Goal: Task Accomplishment & Management: Use online tool/utility

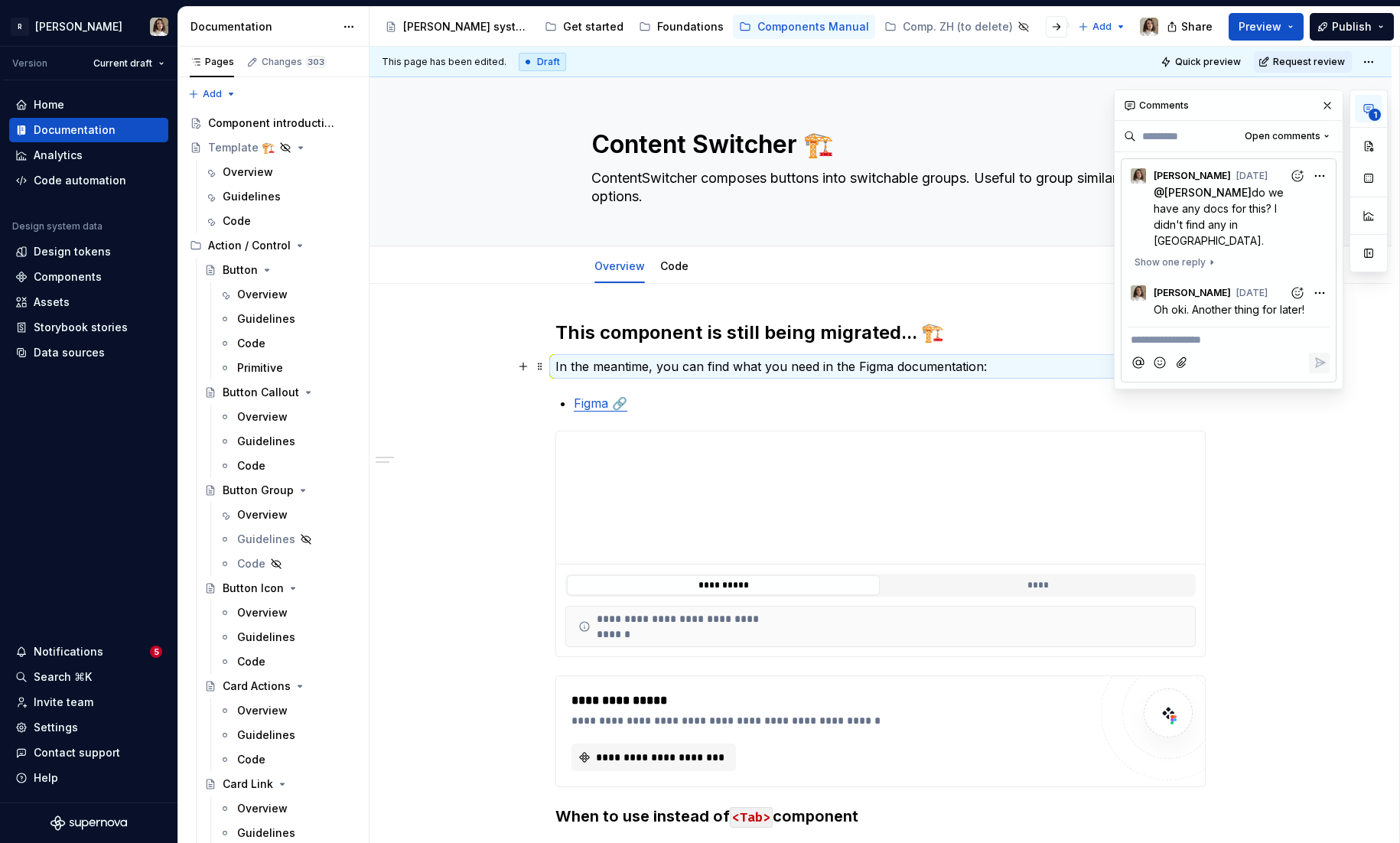
scroll to position [7, 0]
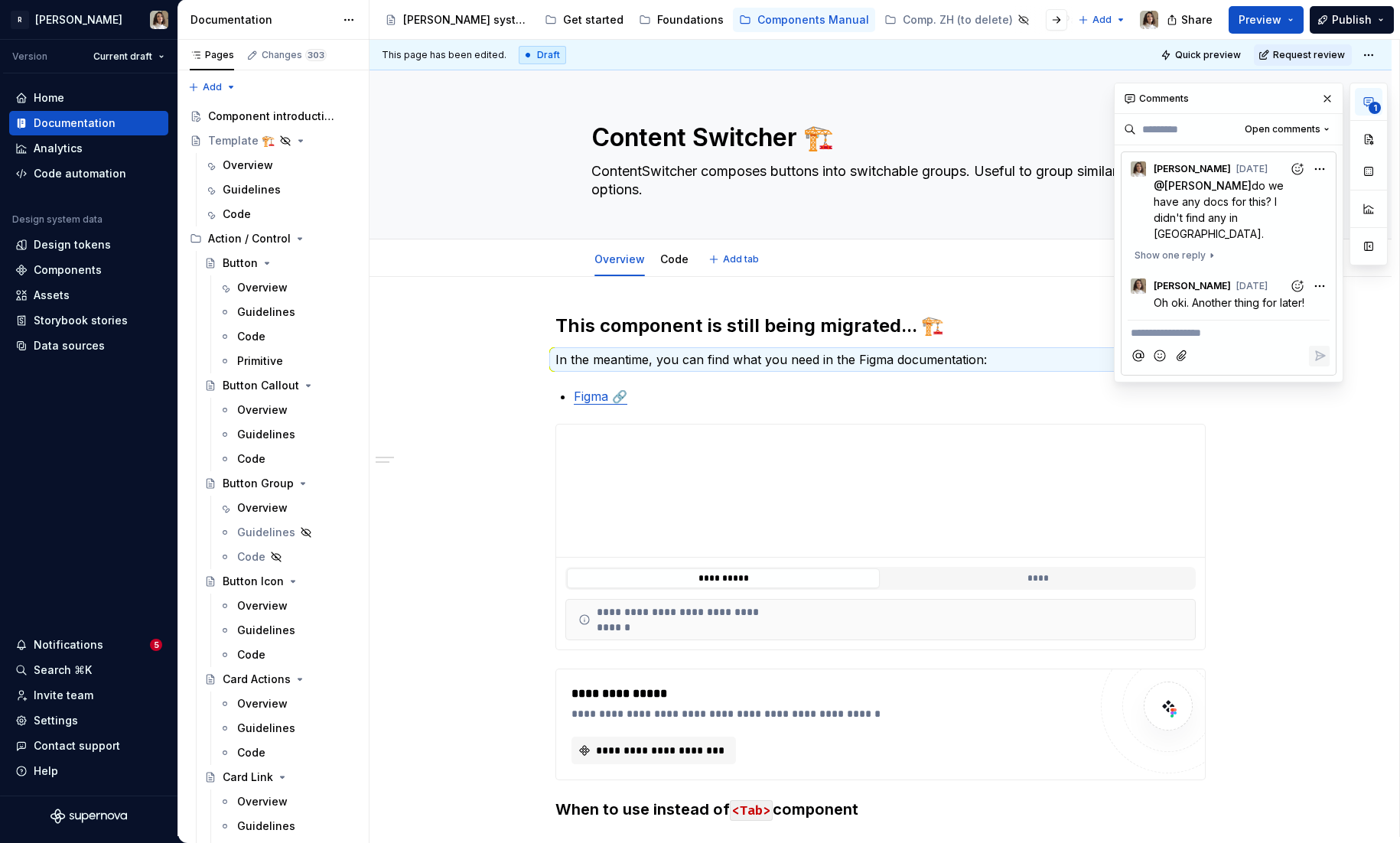
click at [494, 247] on div "Overview Code Add tab" at bounding box center [880, 260] width 900 height 34
type textarea "*"
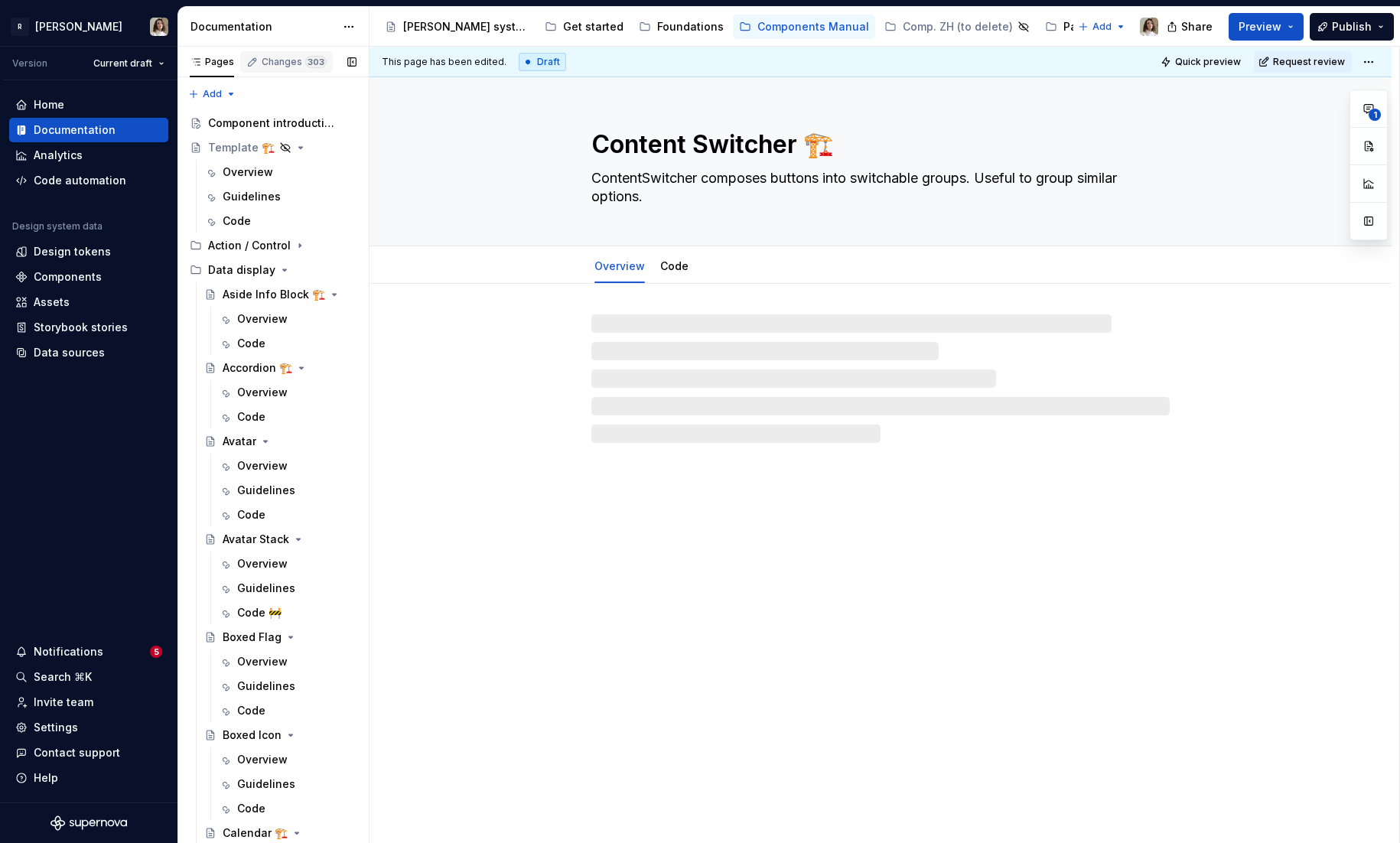
click at [286, 65] on div "Changes 303" at bounding box center [294, 62] width 65 height 12
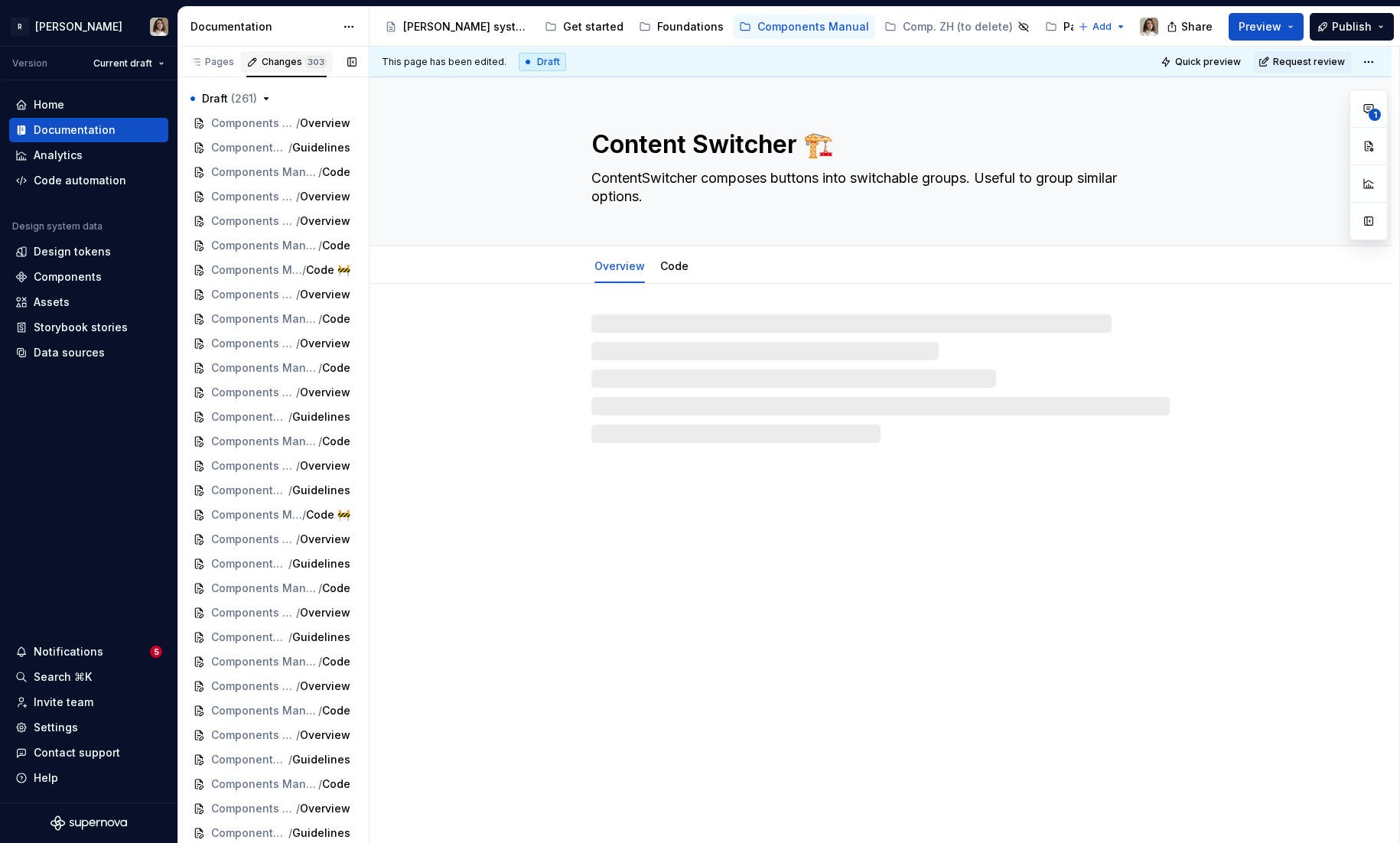
type textarea "*"
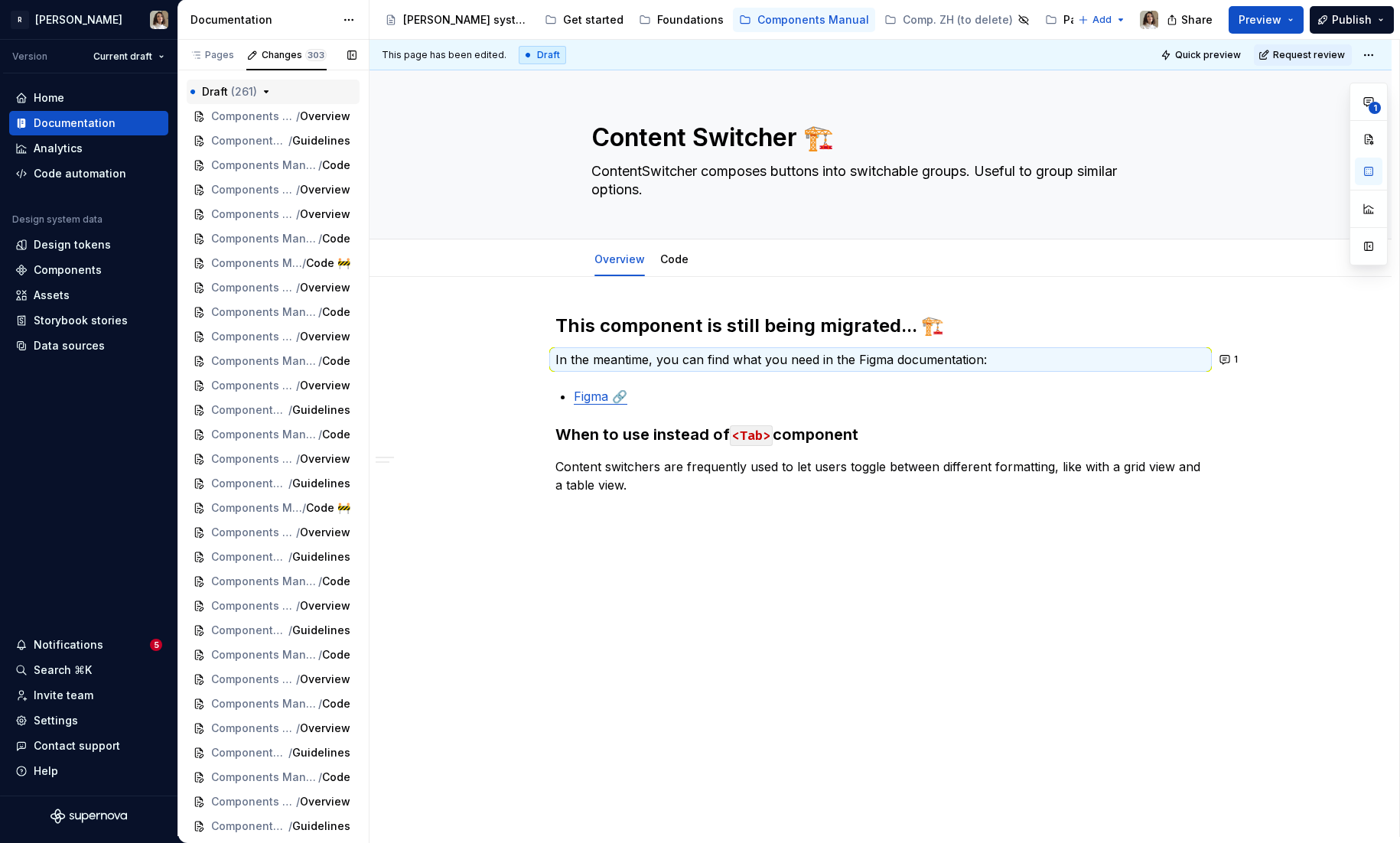
click at [267, 84] on button "Draft ( 261 )" at bounding box center [273, 92] width 173 height 25
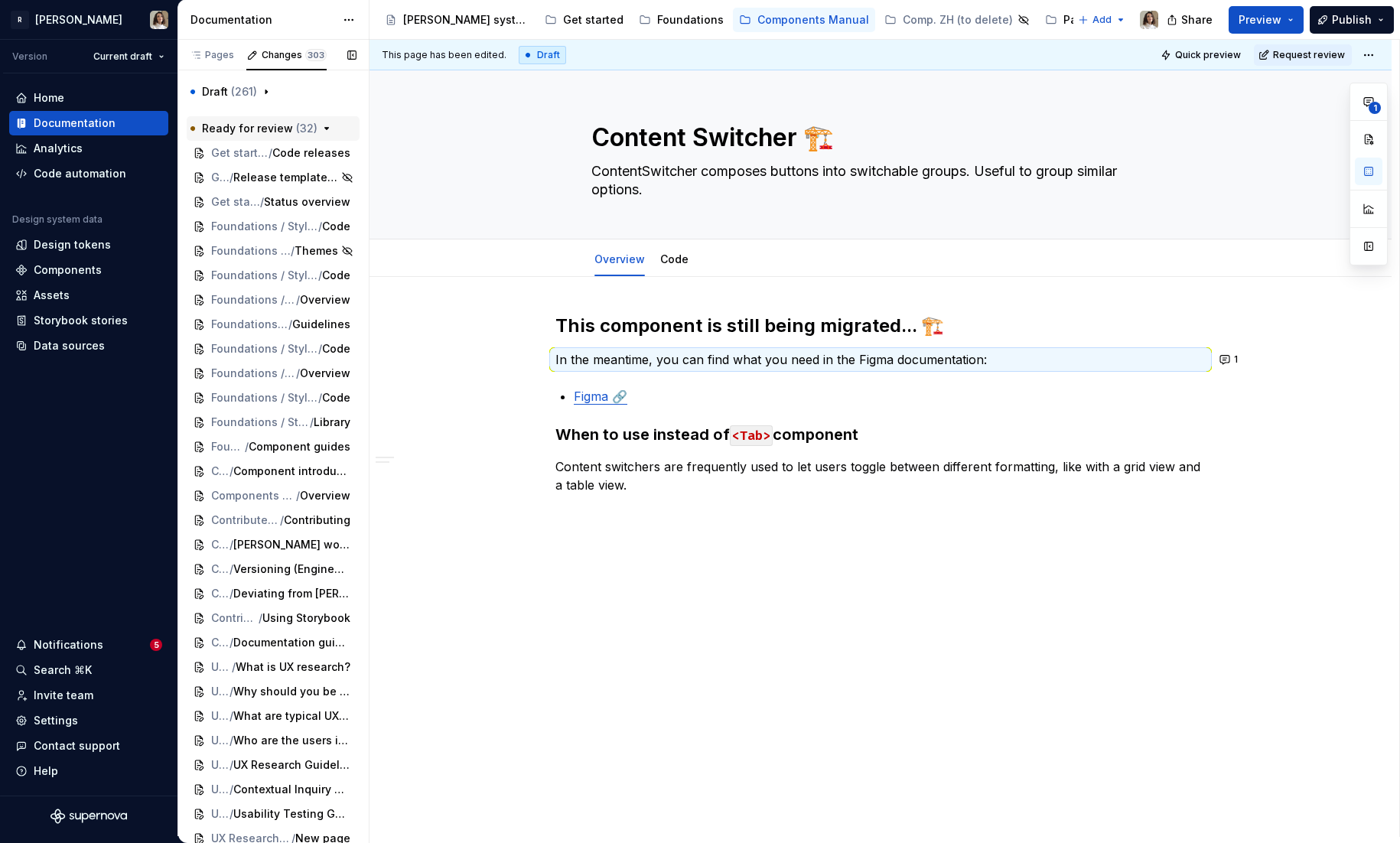
click at [325, 129] on icon "button" at bounding box center [326, 128] width 4 height 2
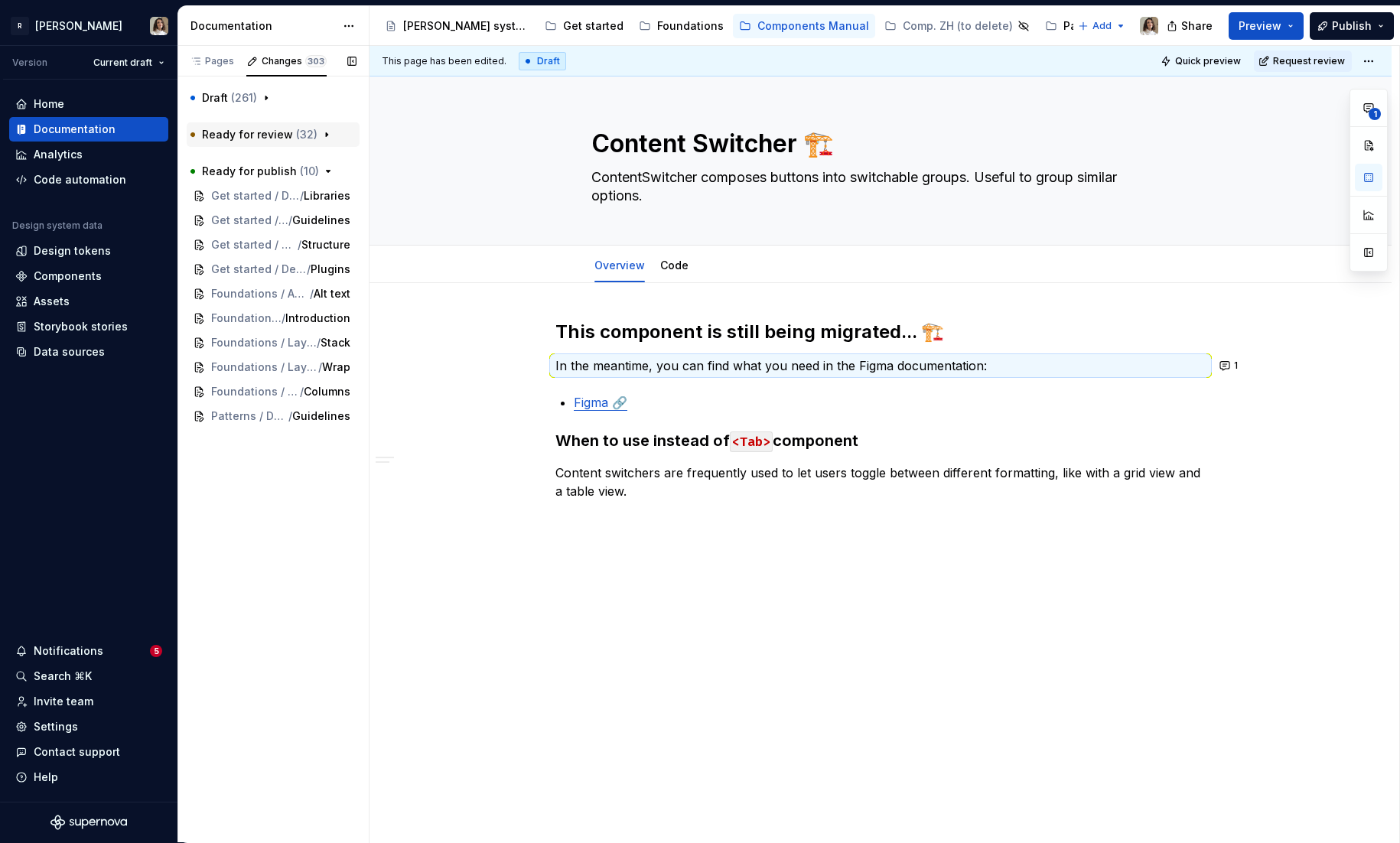
click at [309, 132] on span "( 32 )" at bounding box center [307, 134] width 22 height 13
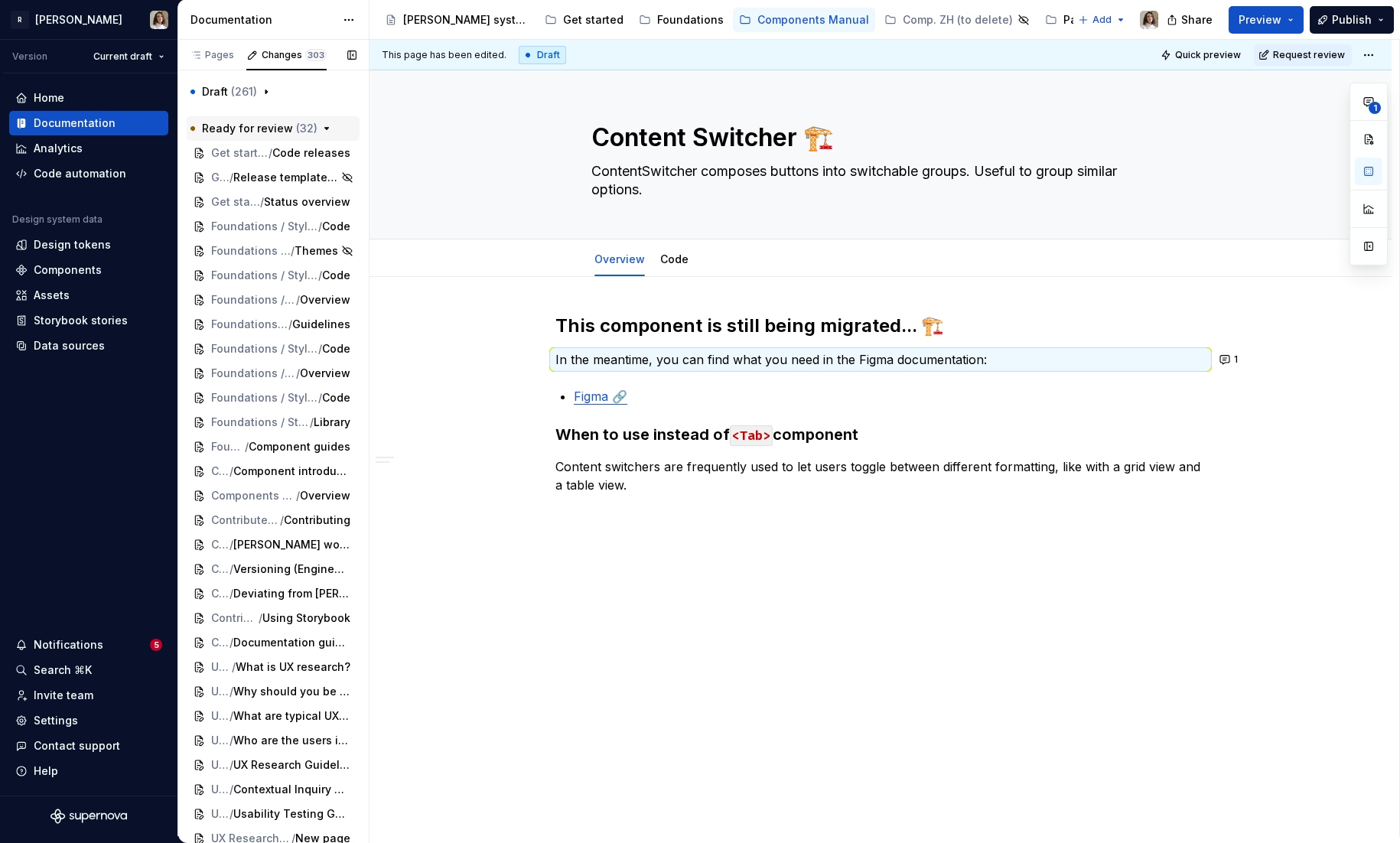
click at [309, 132] on span "( 32 )" at bounding box center [307, 128] width 22 height 13
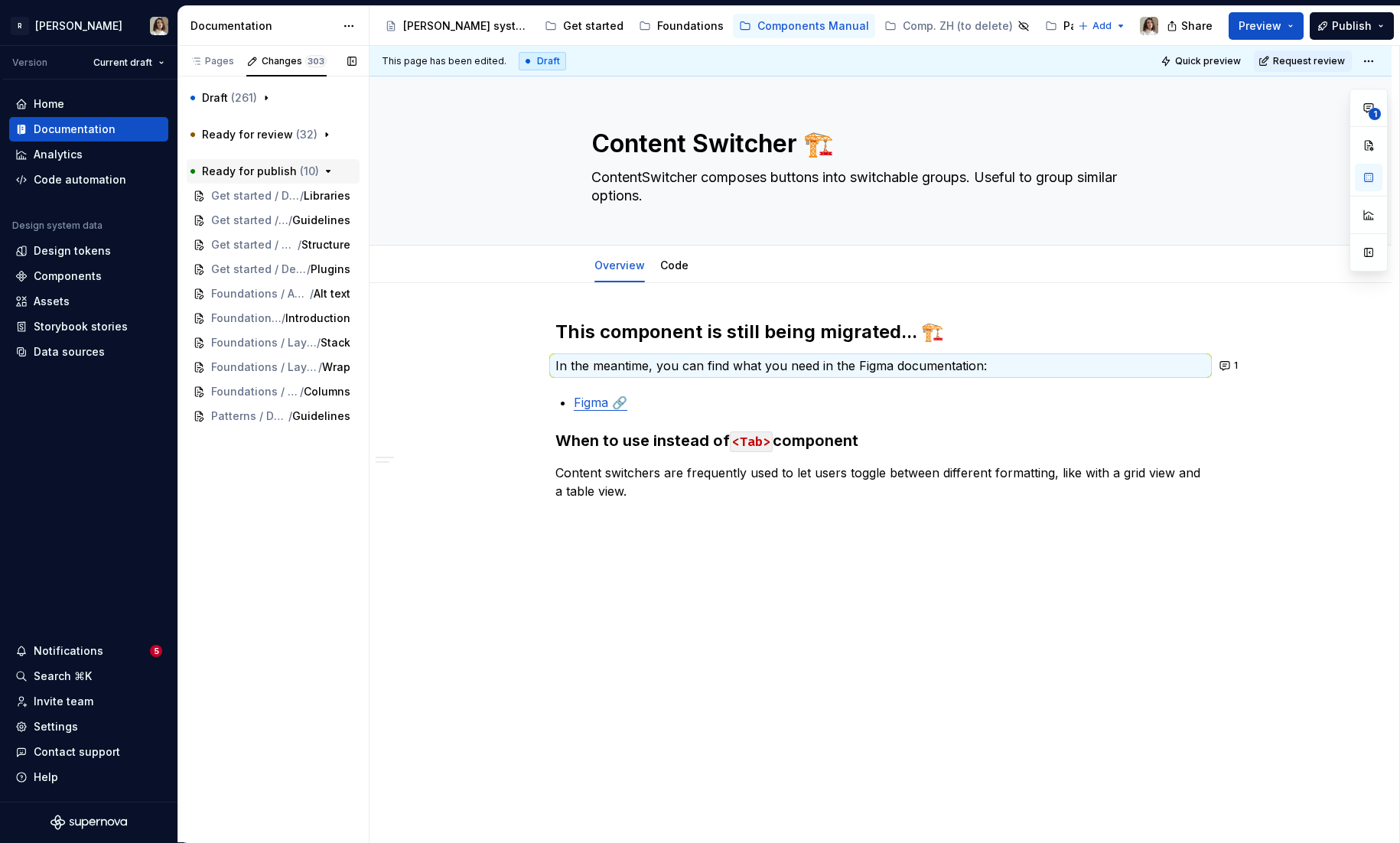
click at [300, 166] on span "( 10 )" at bounding box center [309, 171] width 19 height 13
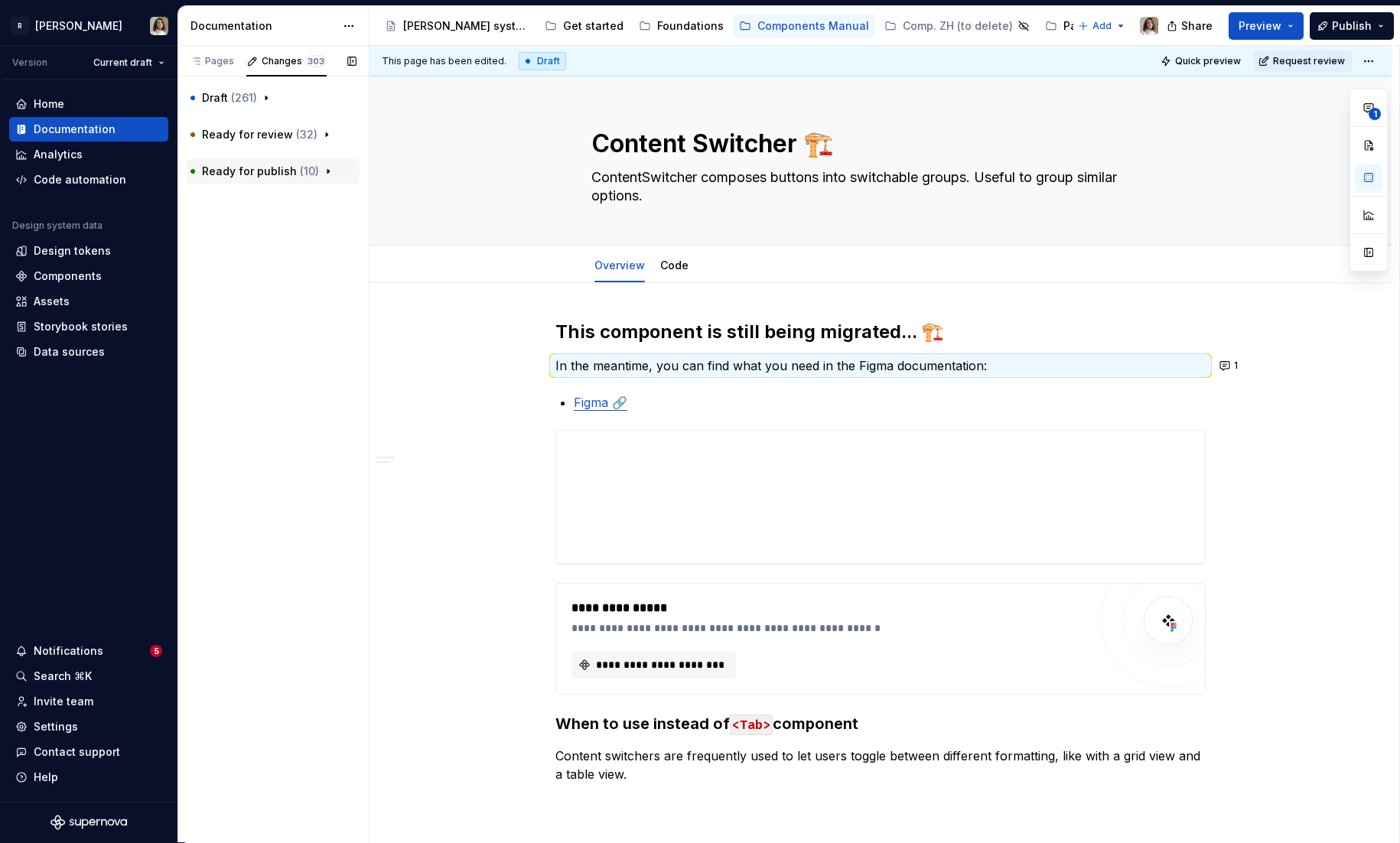
click at [302, 165] on span "( 10 )" at bounding box center [309, 171] width 19 height 13
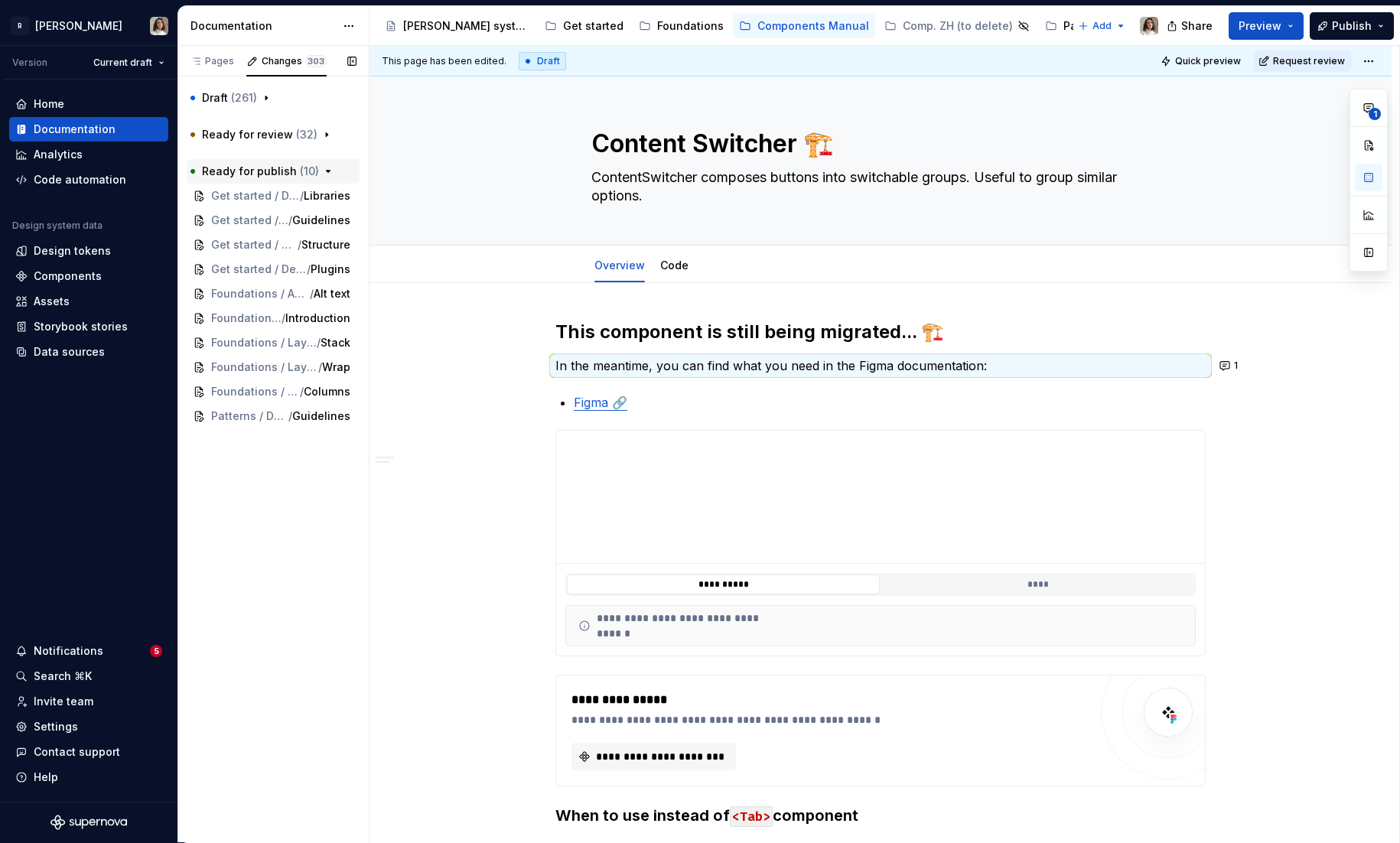
click at [302, 165] on span "( 10 )" at bounding box center [309, 171] width 19 height 13
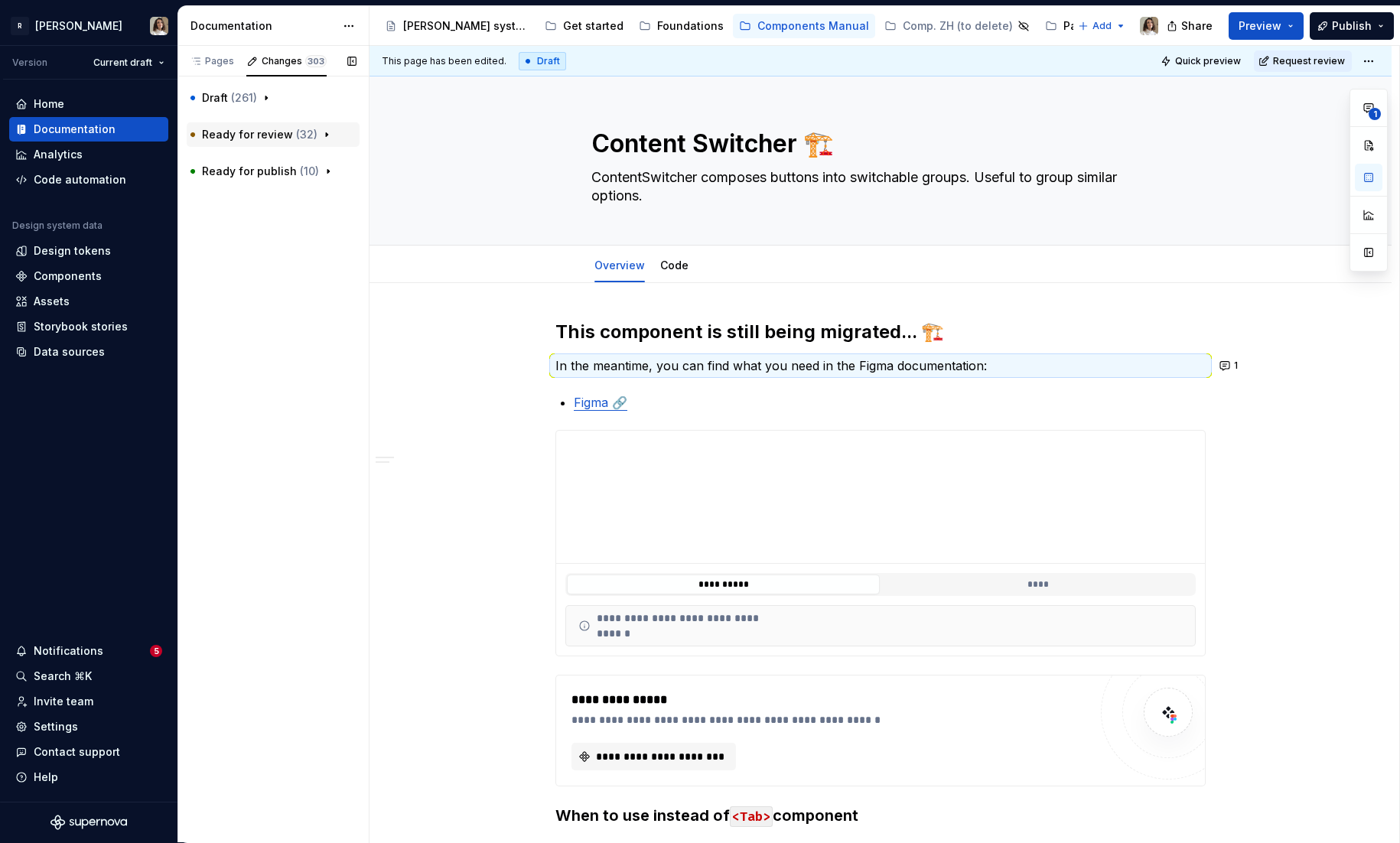
click at [302, 136] on span "( 32 )" at bounding box center [307, 134] width 22 height 13
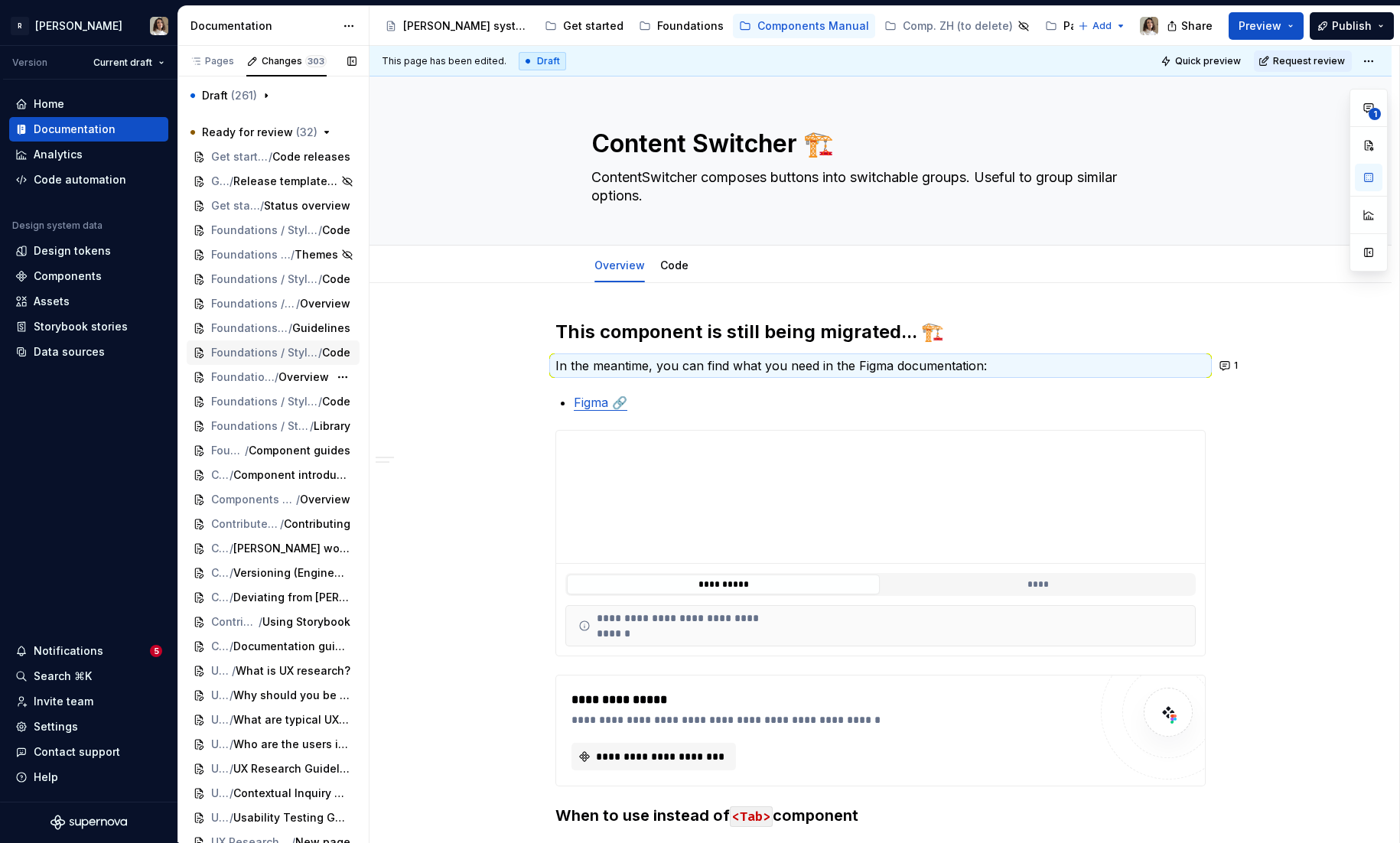
scroll to position [0, 0]
click at [288, 131] on span "Ready for review ( 32 )" at bounding box center [259, 135] width 115 height 15
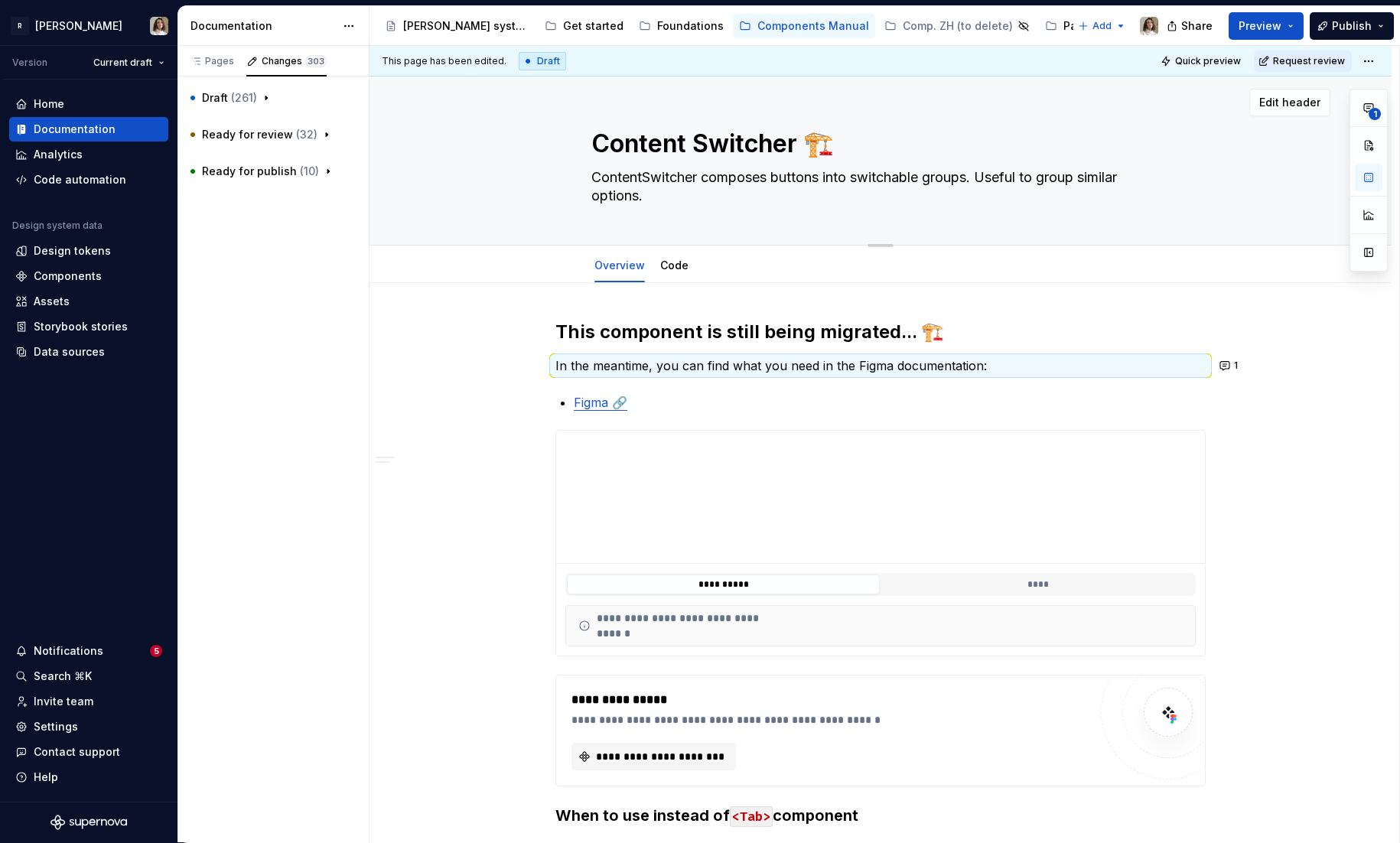
type textarea "*"
click at [326, 133] on icon "button" at bounding box center [326, 135] width 2 height 4
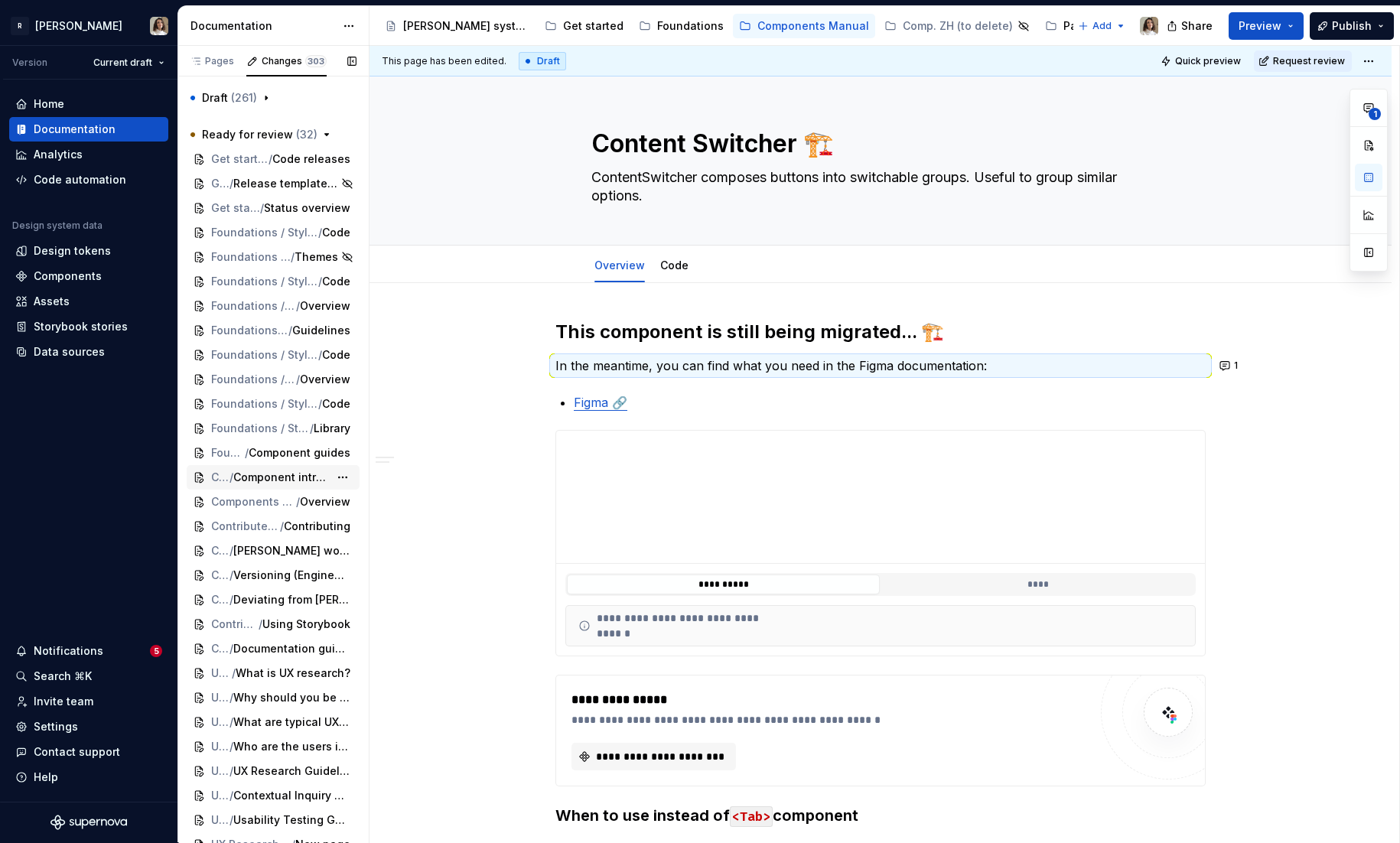
scroll to position [127, 0]
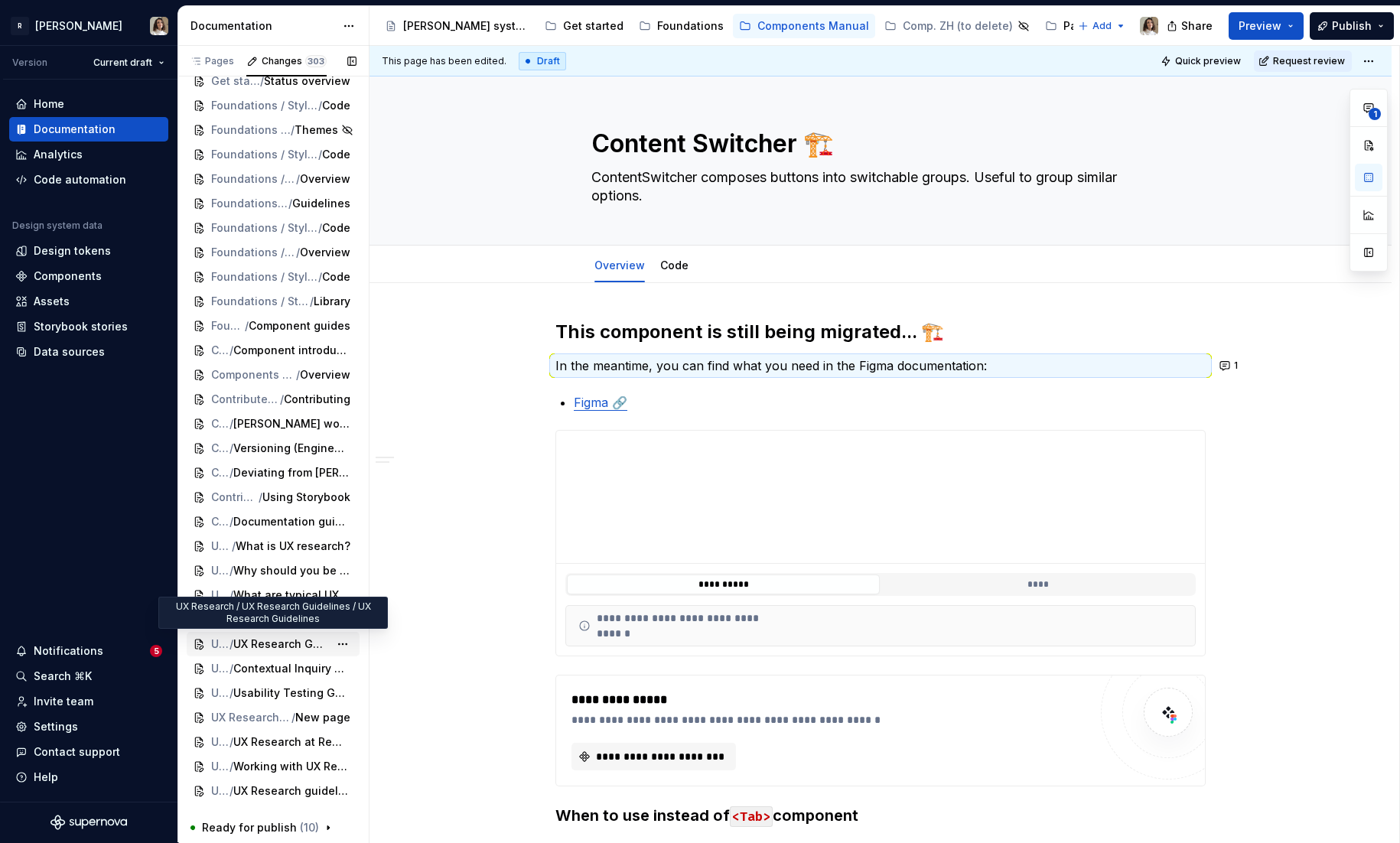
click at [263, 647] on span "UX Research Guidelines" at bounding box center [282, 644] width 96 height 15
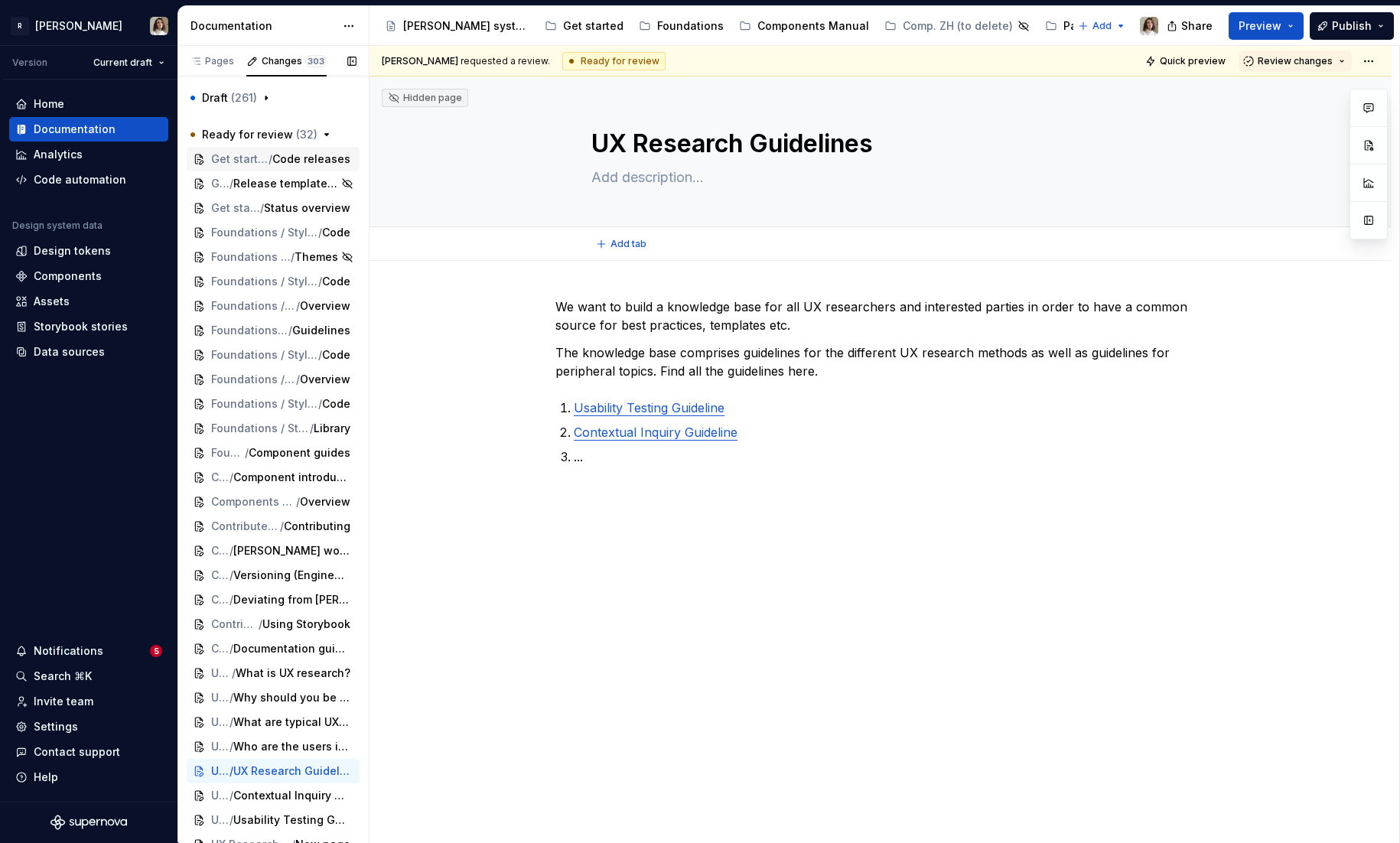
type textarea "*"
